Goal: Contribute content: Add original content to the website for others to see

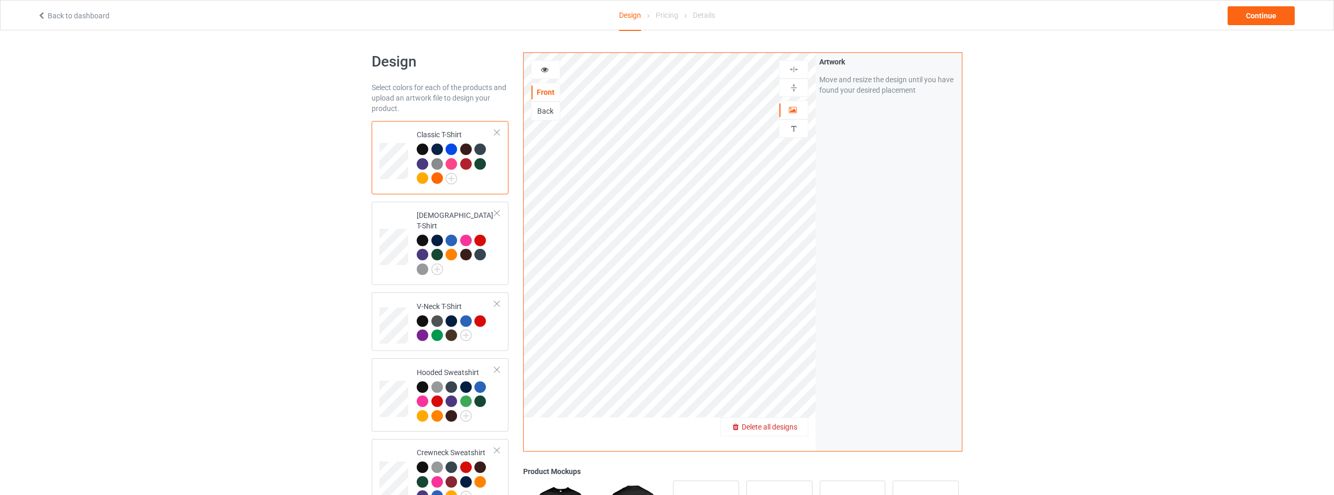
click at [789, 428] on span "Delete all designs" at bounding box center [769, 427] width 56 height 8
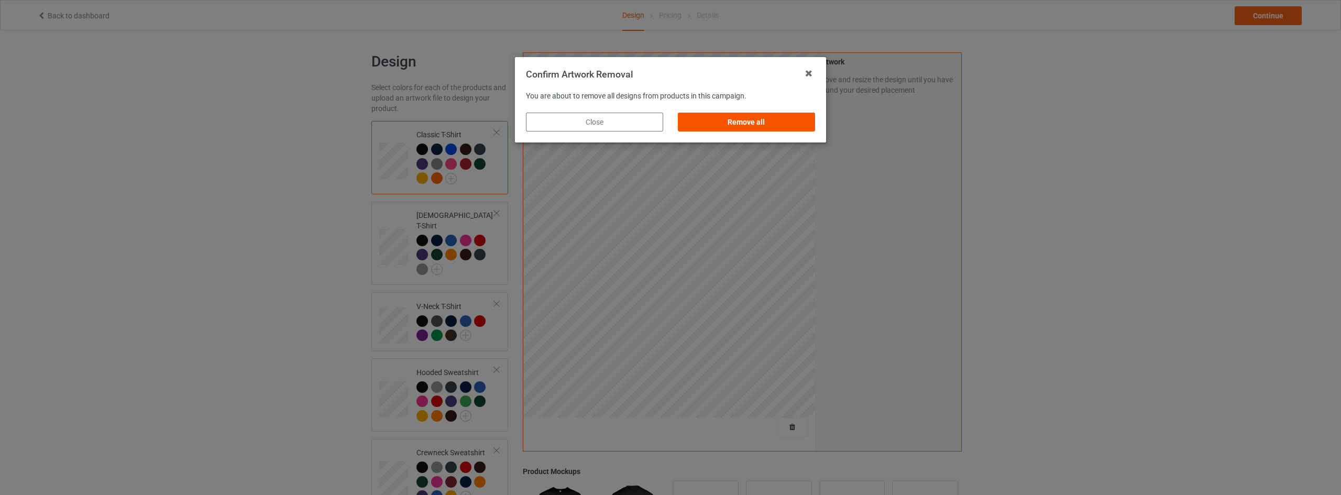
click at [764, 118] on div "Remove all" at bounding box center [746, 122] width 137 height 19
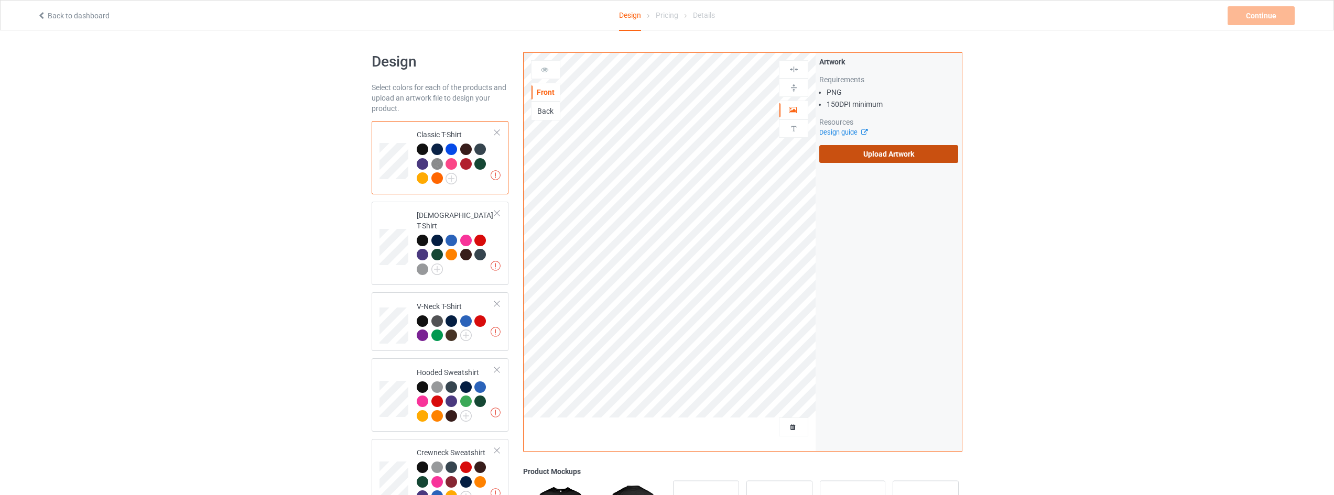
click at [879, 154] on label "Upload Artwork" at bounding box center [888, 154] width 139 height 18
click at [0, 0] on input "Upload Artwork" at bounding box center [0, 0] width 0 height 0
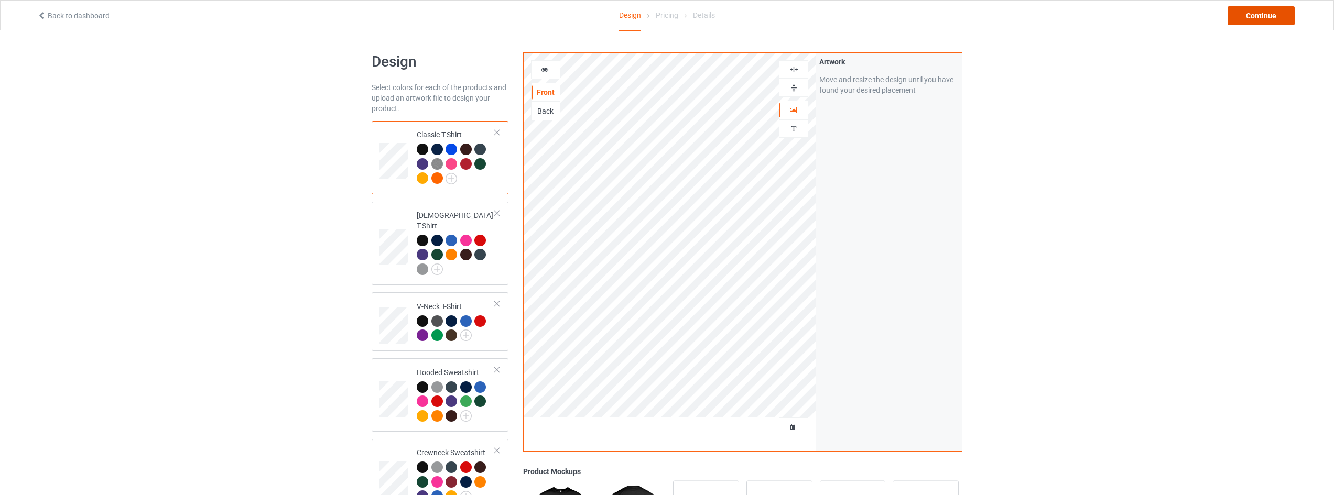
click at [1270, 14] on div "Continue" at bounding box center [1260, 15] width 67 height 19
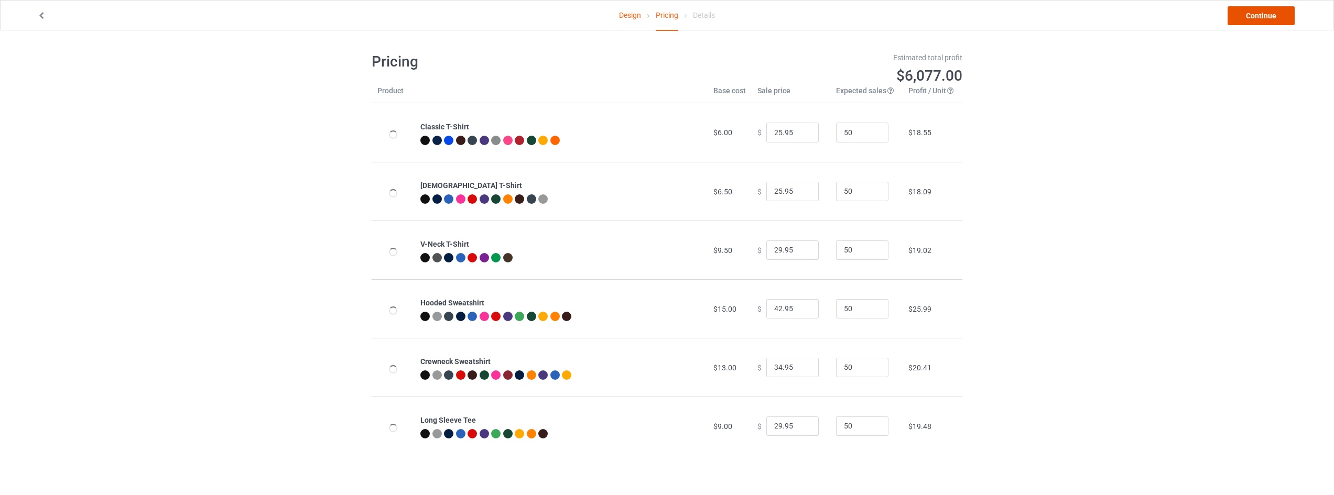
click at [1270, 14] on link "Continue" at bounding box center [1260, 15] width 67 height 19
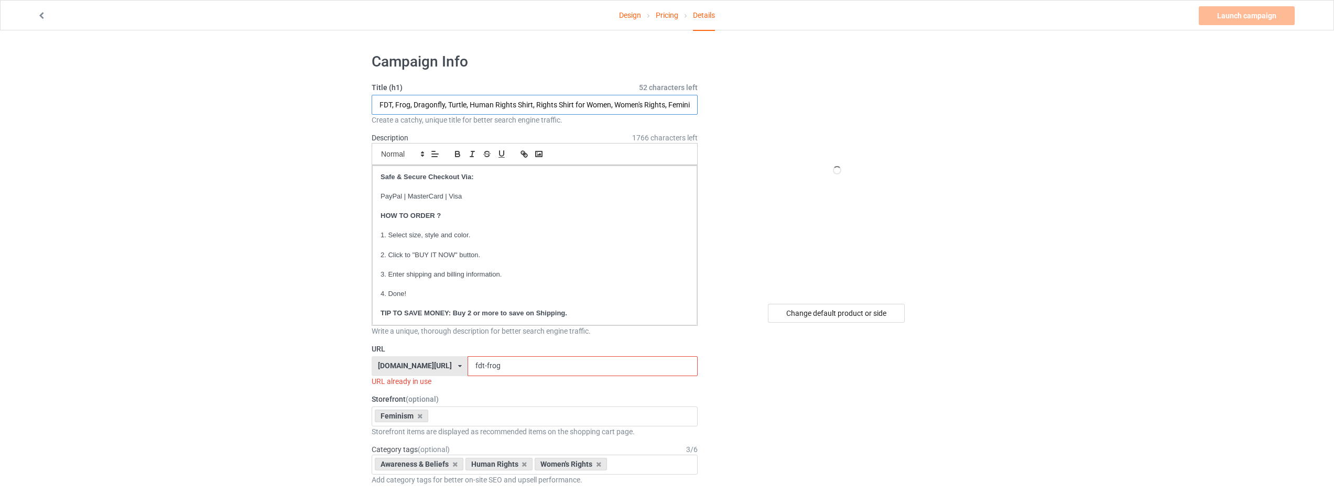
click at [402, 102] on input "FDT, Frog, Dragonfly, Turtle, Human Rights Shirt, Rights Shirt for Women, Women…" at bounding box center [535, 105] width 326 height 20
click at [455, 102] on input "FDT, Forget Me Not, Dragonfly, Turtle, Human Rights Shirt, Rights Shirt for Wom…" at bounding box center [535, 105] width 326 height 20
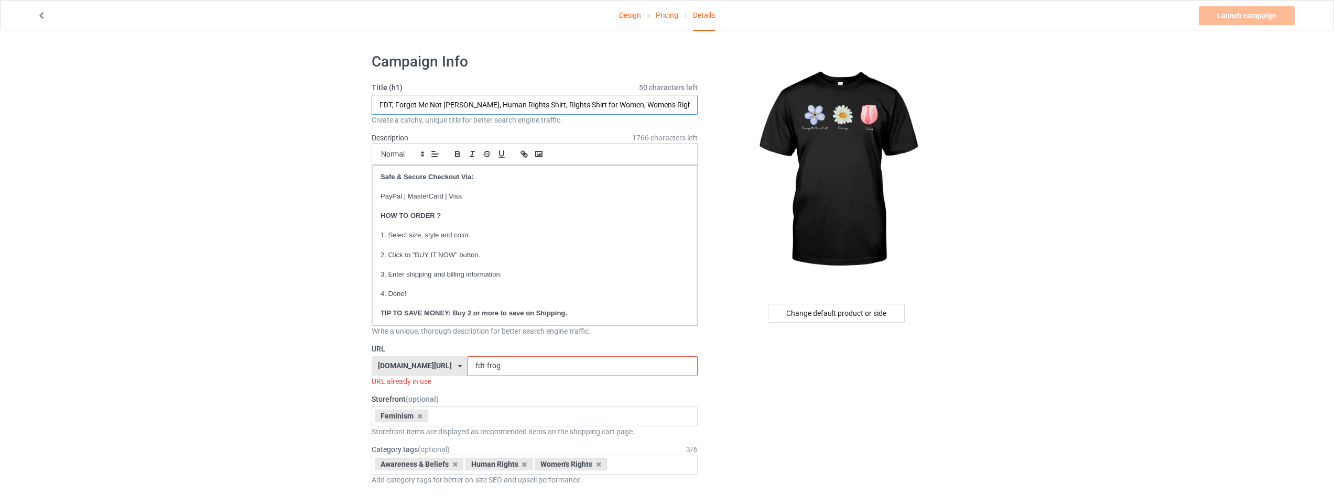
type input "FDT, Forget Me Not Daisy Tulip, Human Rights Shirt, Rights Shirt for Women, Wom…"
drag, startPoint x: 1127, startPoint y: 245, endPoint x: 975, endPoint y: 222, distance: 153.3
click at [498, 368] on input "fdt-frog" at bounding box center [582, 366] width 230 height 20
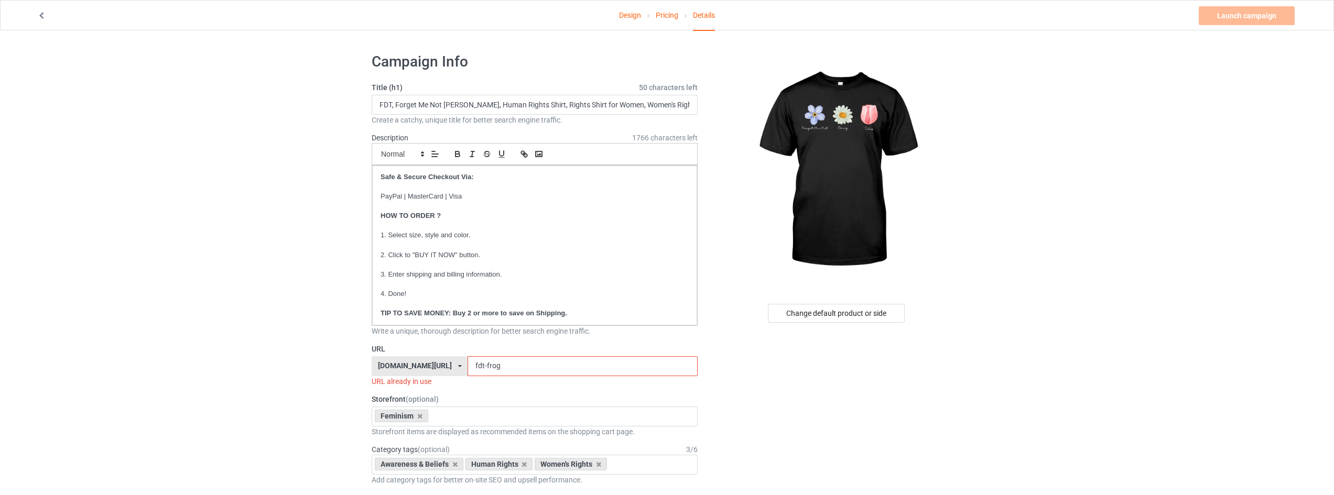
click at [498, 368] on input "fdt-frog" at bounding box center [582, 366] width 230 height 20
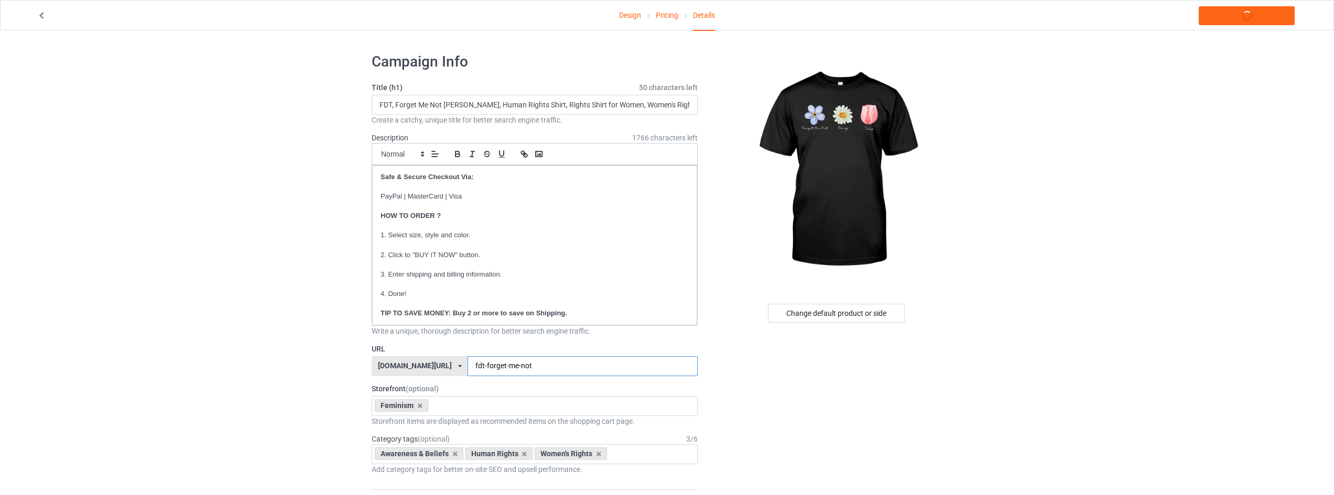
type input "fdt-forget-me-not"
click at [1244, 9] on link "Launch campaign" at bounding box center [1246, 15] width 96 height 19
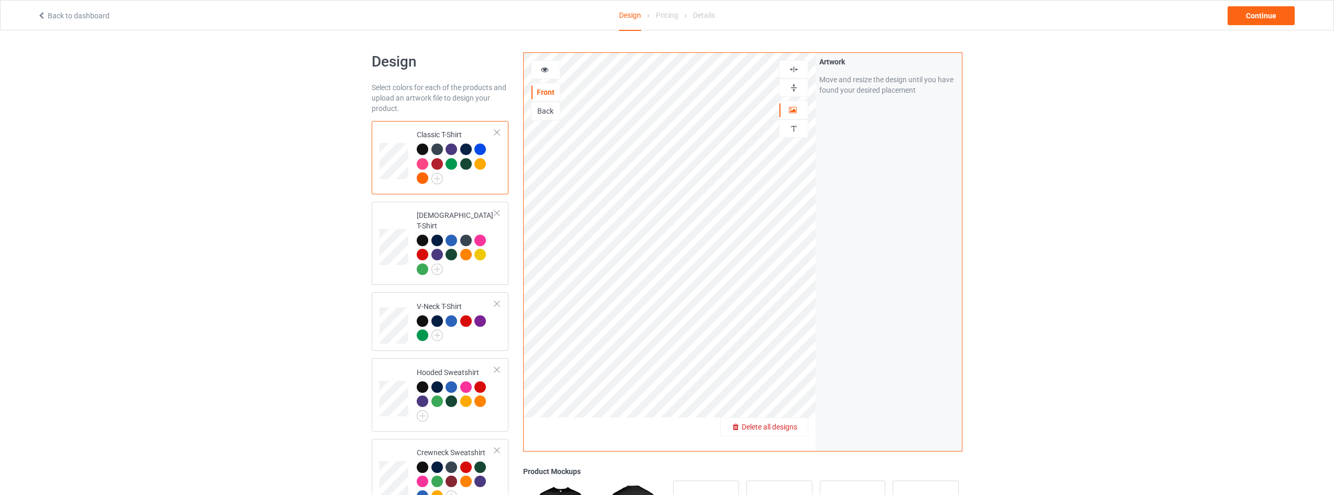
click at [799, 431] on div "Delete all designs" at bounding box center [763, 427] width 87 height 10
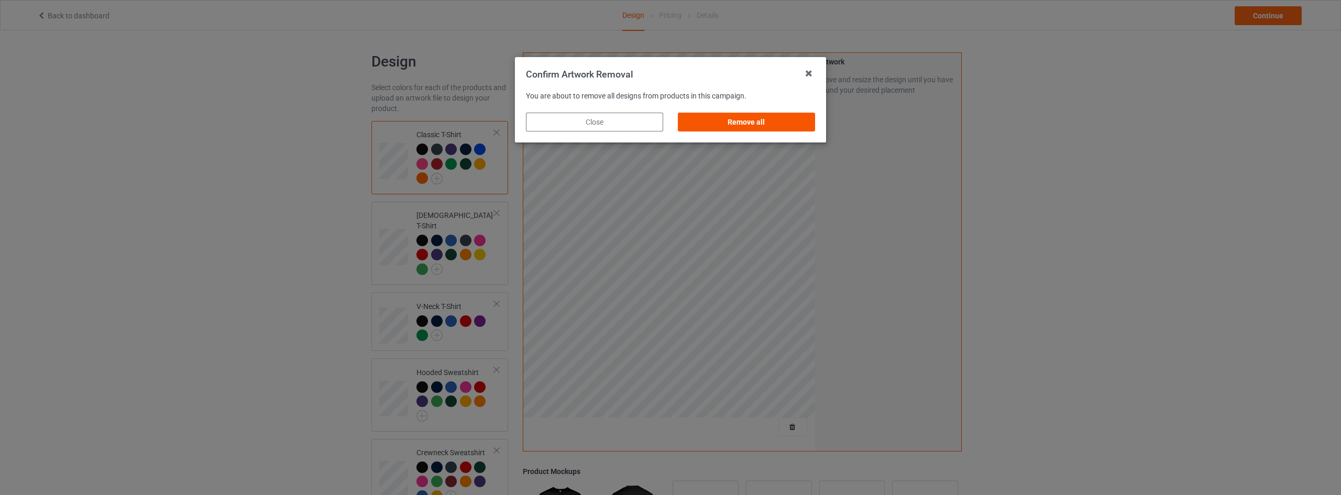
click at [753, 116] on div "Remove all" at bounding box center [746, 122] width 137 height 19
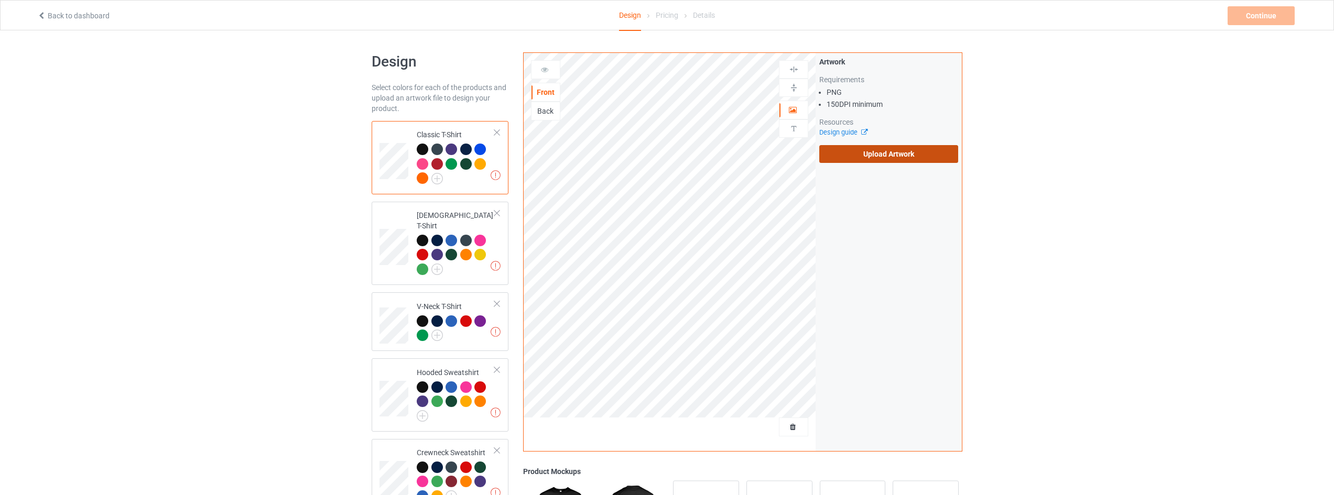
click at [895, 148] on label "Upload Artwork" at bounding box center [888, 154] width 139 height 18
click at [0, 0] on input "Upload Artwork" at bounding box center [0, 0] width 0 height 0
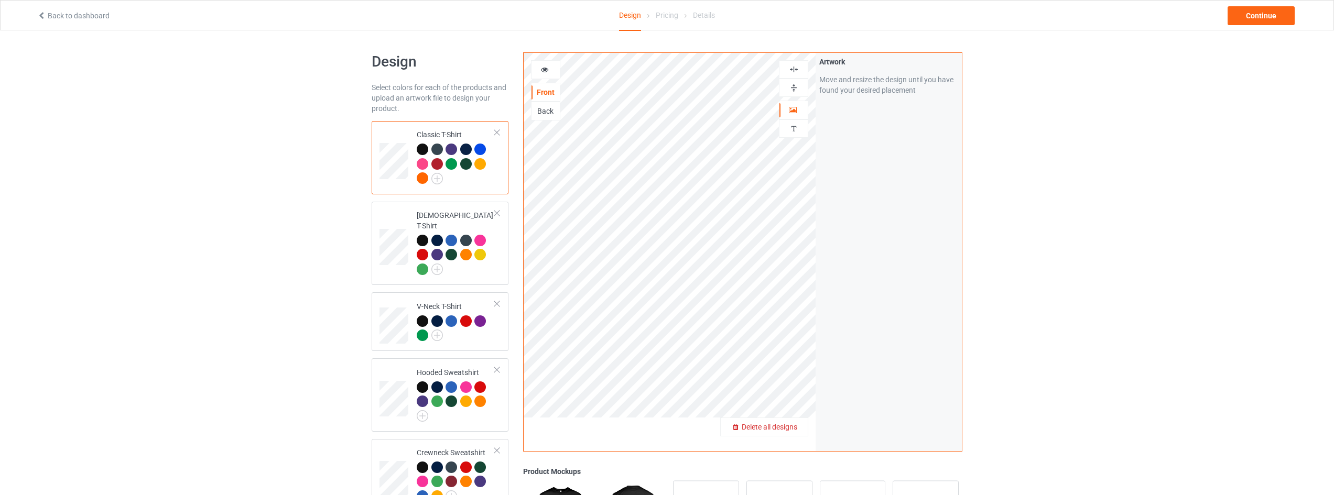
click at [789, 431] on span "Delete all designs" at bounding box center [769, 427] width 56 height 8
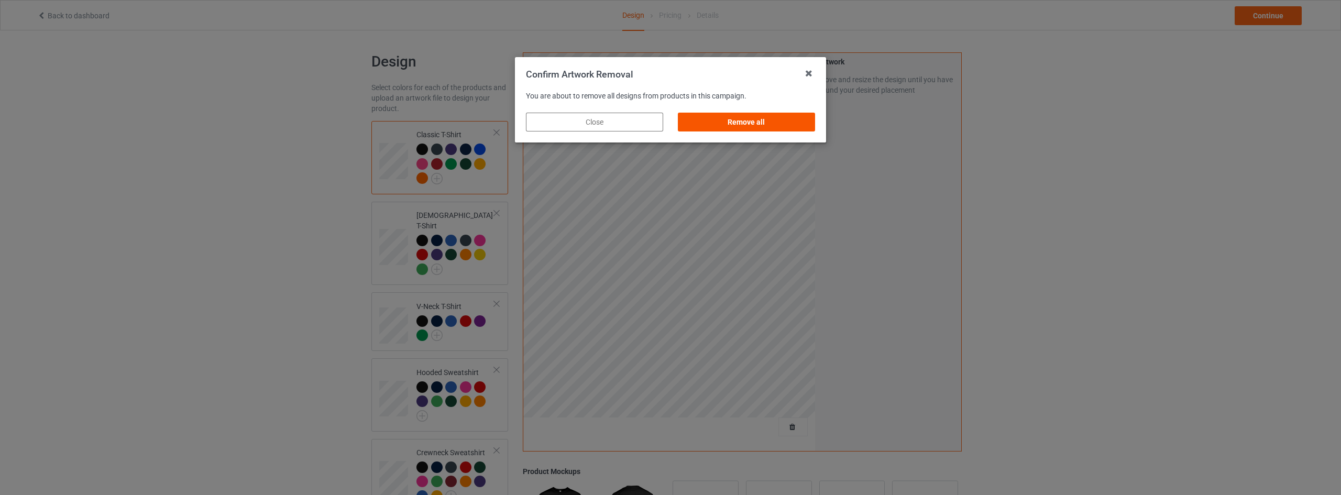
click at [762, 122] on div "Remove all" at bounding box center [746, 122] width 137 height 19
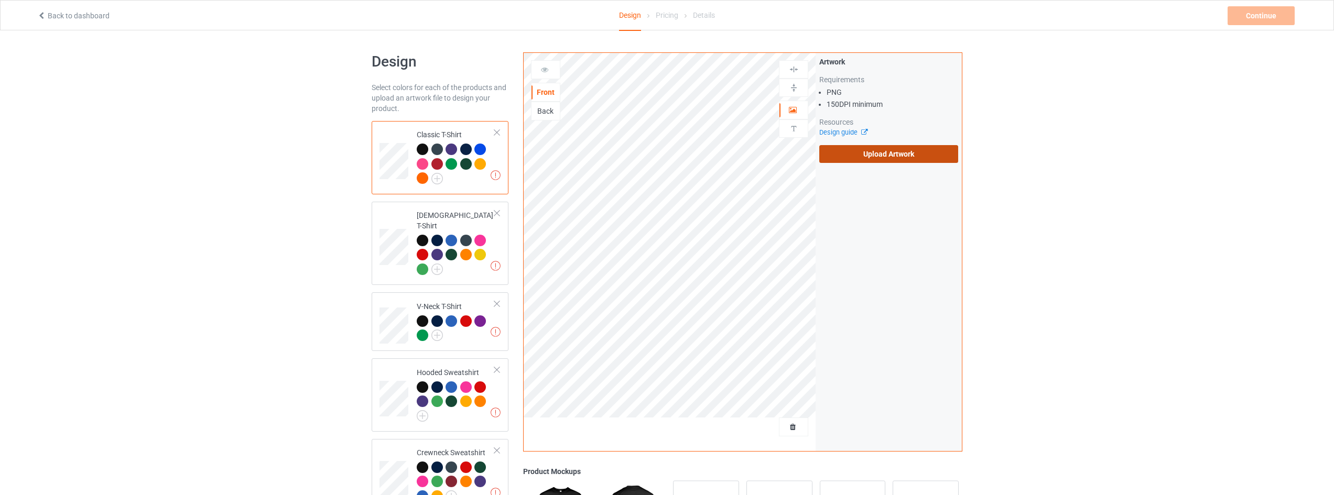
click at [917, 154] on label "Upload Artwork" at bounding box center [888, 154] width 139 height 18
click at [0, 0] on input "Upload Artwork" at bounding box center [0, 0] width 0 height 0
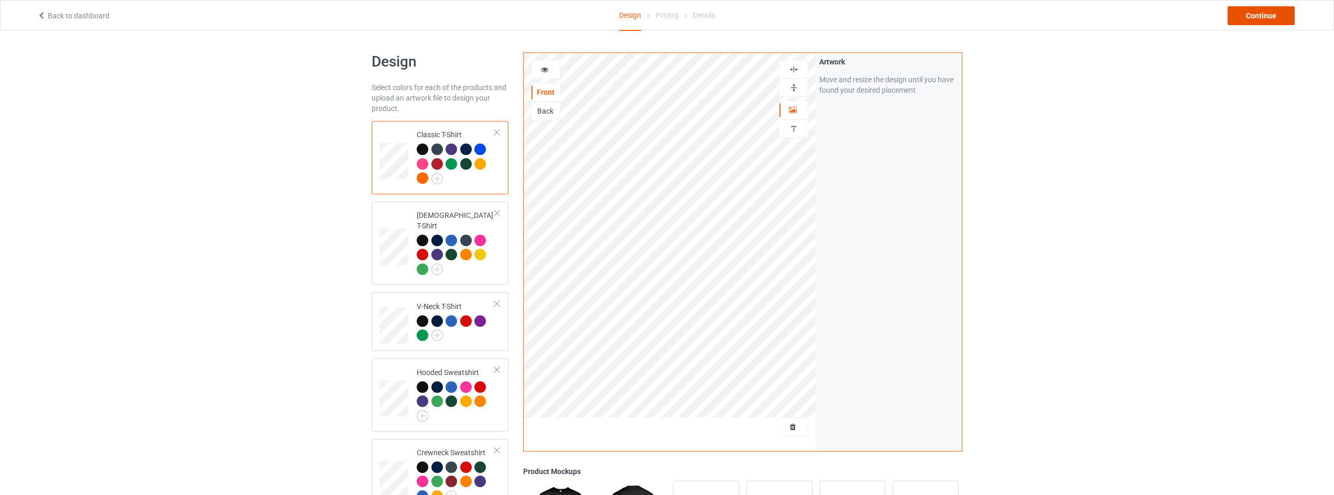
click at [1260, 15] on div "Continue" at bounding box center [1260, 15] width 67 height 19
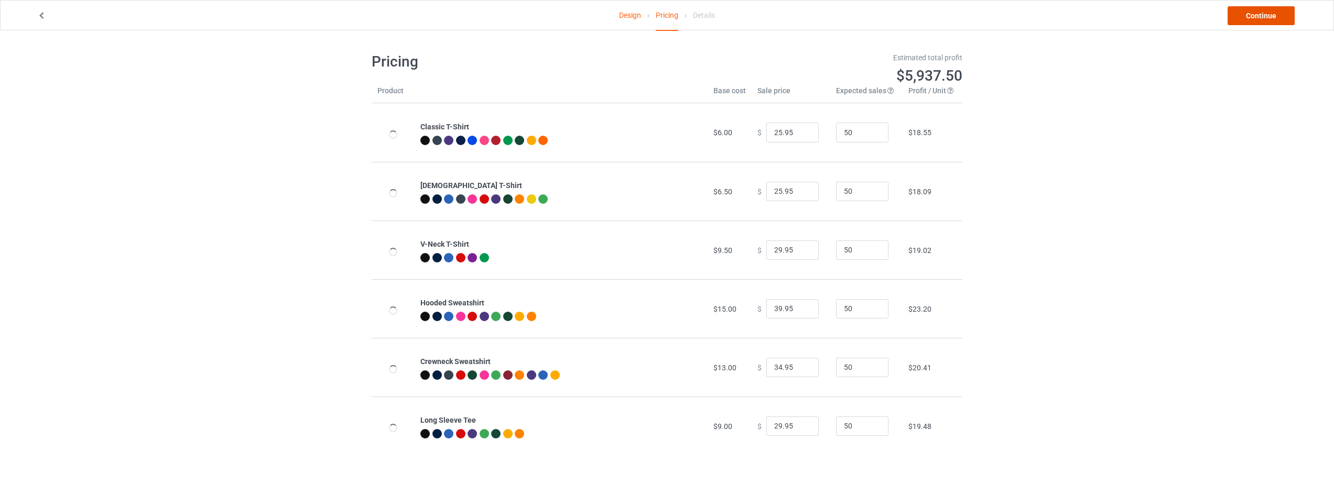
click at [1260, 15] on link "Continue" at bounding box center [1260, 15] width 67 height 19
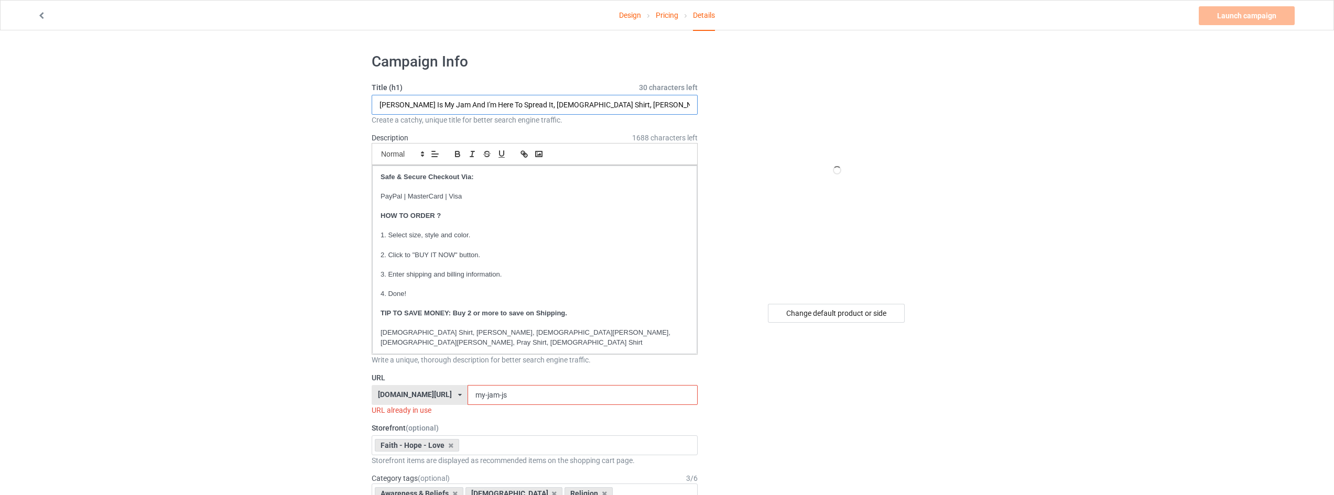
drag, startPoint x: 518, startPoint y: 103, endPoint x: 160, endPoint y: 150, distance: 361.0
type input "But The Fruit Of The Spirit Is Love, Joy, Peace, [DEMOGRAPHIC_DATA] Shirt, [PER…"
drag, startPoint x: 507, startPoint y: 387, endPoint x: 397, endPoint y: 385, distance: 110.6
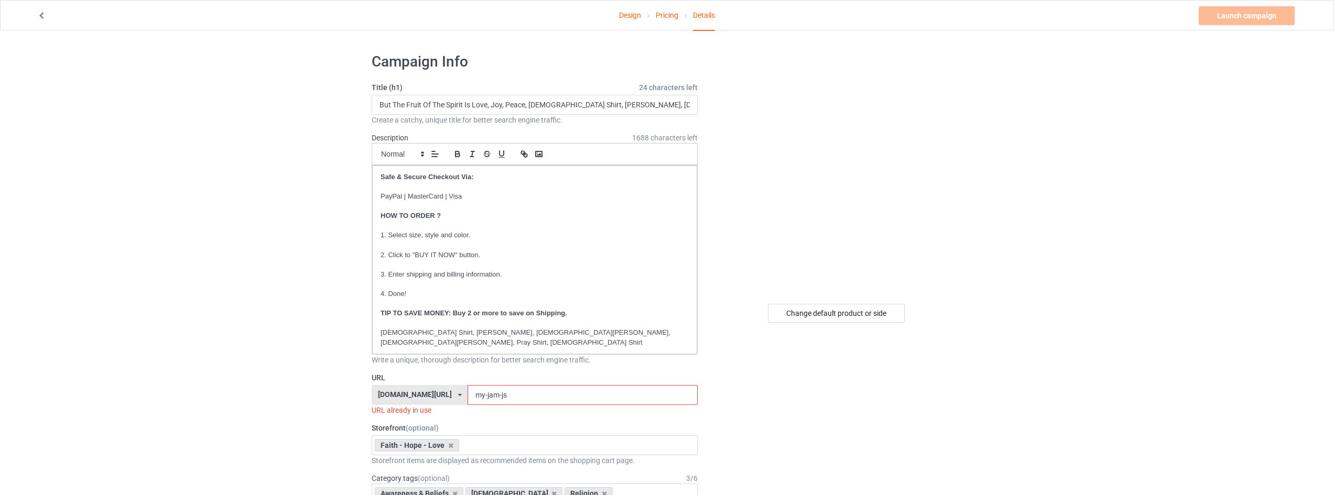
click at [418, 387] on div "[DOMAIN_NAME][URL] [DOMAIN_NAME][URL] [DOMAIN_NAME][URL] [DOMAIN_NAME][URL] [DO…" at bounding box center [535, 395] width 326 height 20
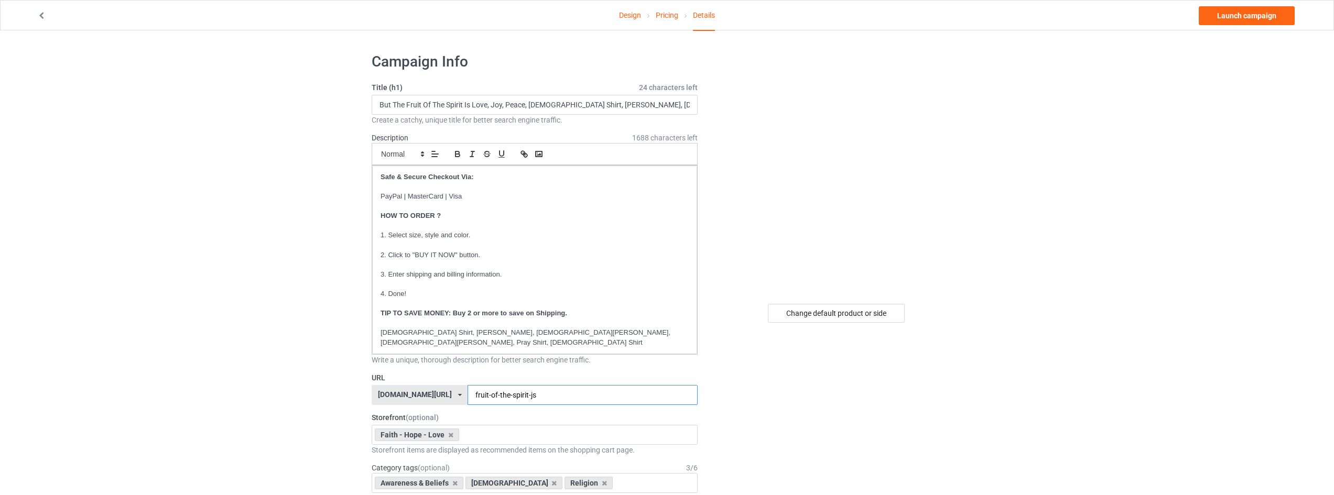
type input "fruit-of-the-spirit-js"
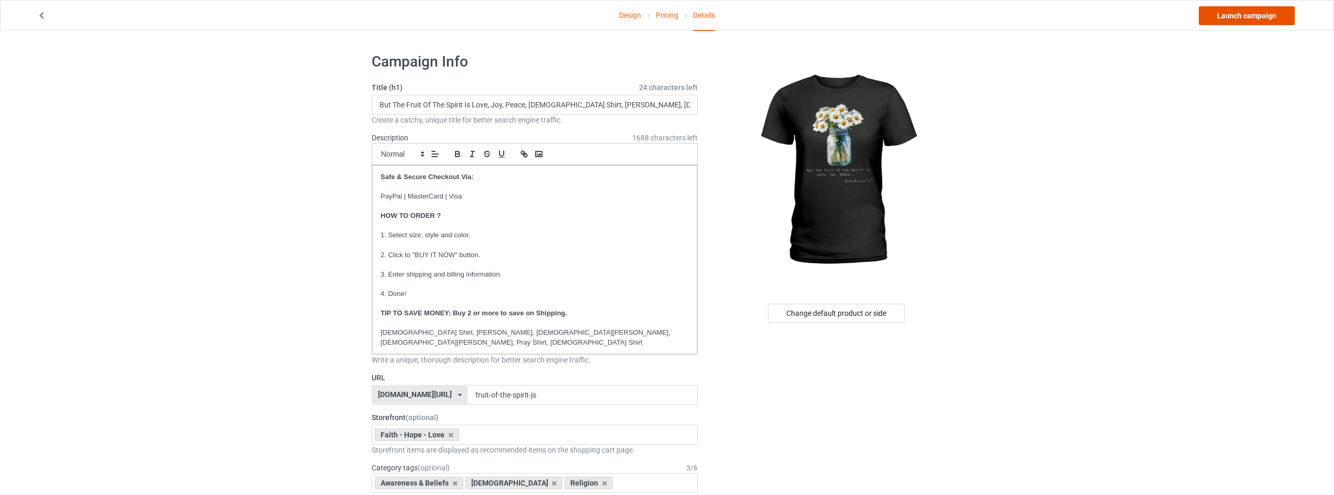
click at [1240, 15] on link "Launch campaign" at bounding box center [1246, 15] width 96 height 19
